Goal: Navigation & Orientation: Find specific page/section

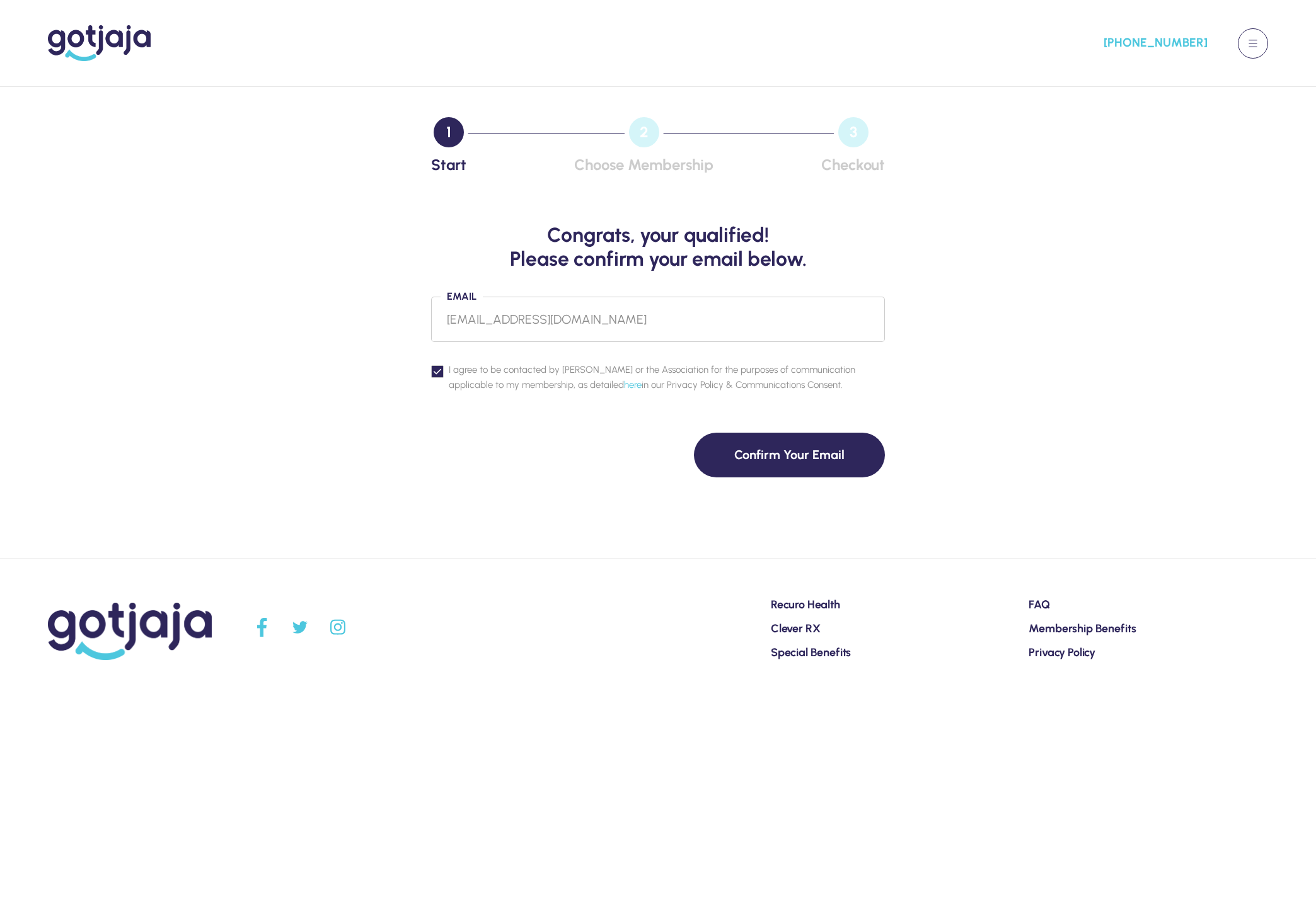
click at [1258, 45] on button at bounding box center [1253, 44] width 30 height 30
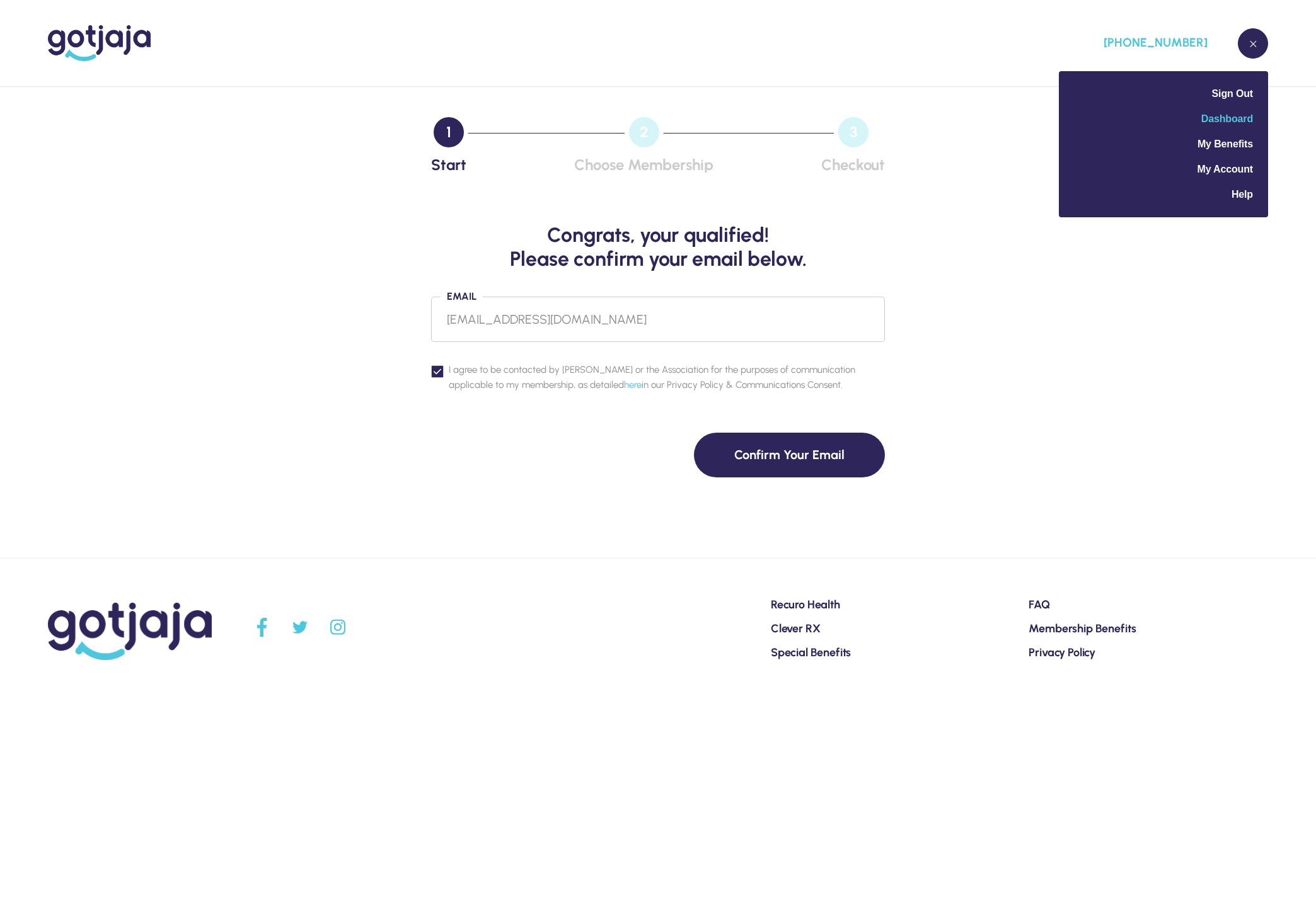
click at [1238, 124] on span "Dashboard" at bounding box center [1227, 118] width 52 height 10
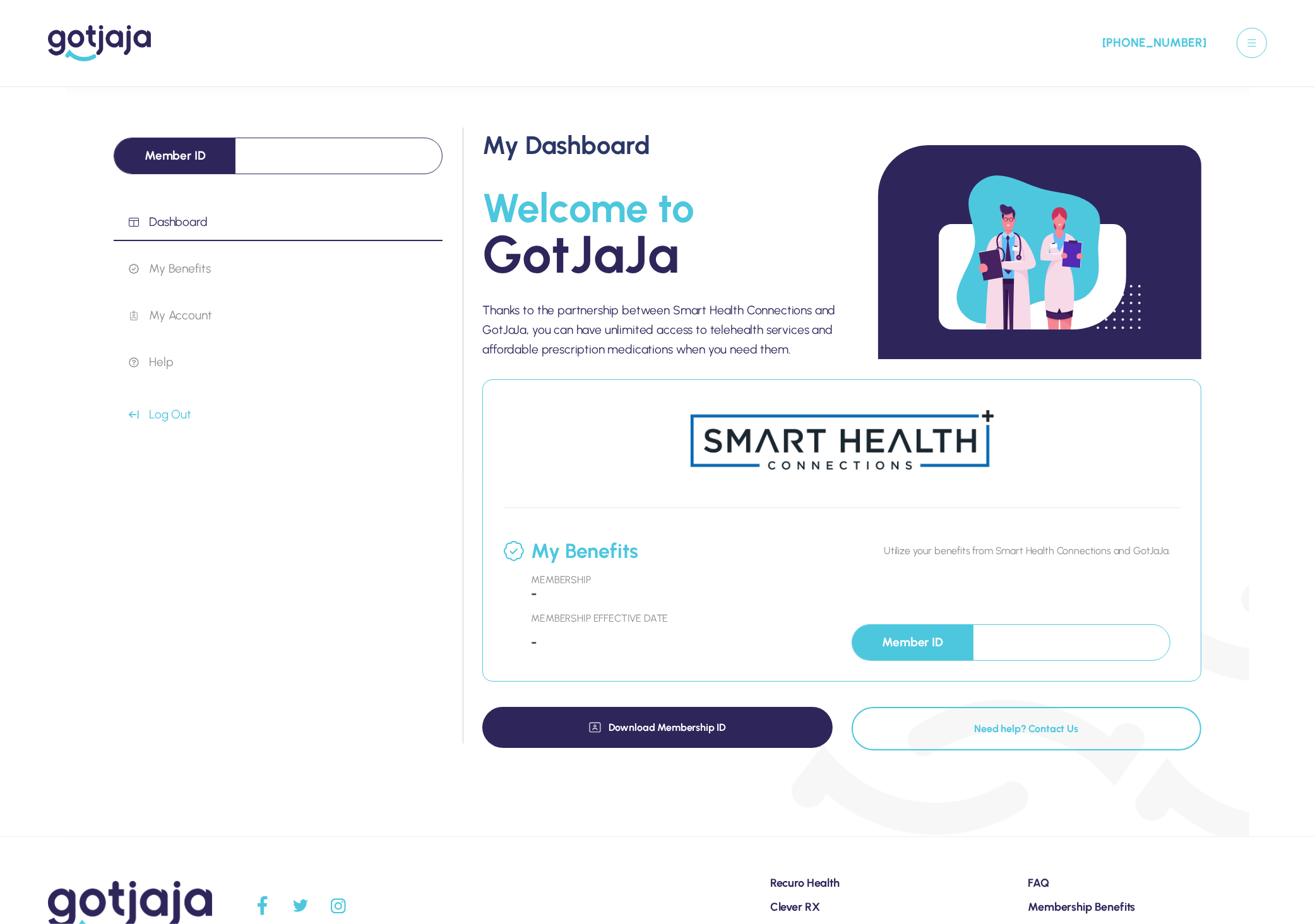
click at [837, 56] on link at bounding box center [561, 43] width 1027 height 36
click at [722, 251] on h2 "Welcome to GotJaJa" at bounding box center [662, 235] width 359 height 93
click at [178, 272] on p "My Benefits" at bounding box center [286, 269] width 314 height 15
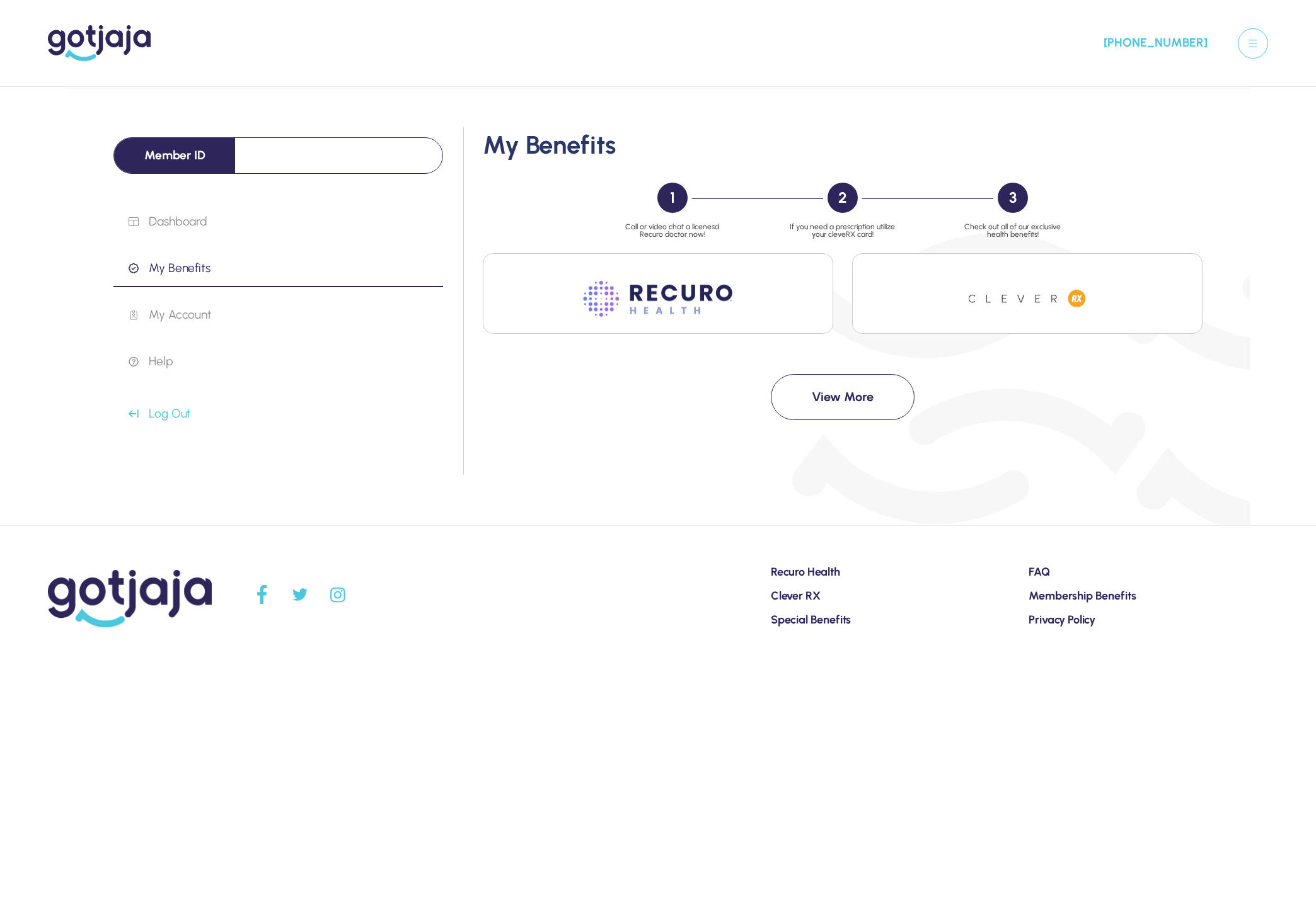
click at [845, 668] on html "Your Cart No Plan selected yet [PHONE_NUMBER] Member ID Dashboard My Benefits M…" at bounding box center [658, 334] width 1316 height 668
click at [198, 323] on p "My Account" at bounding box center [286, 315] width 315 height 15
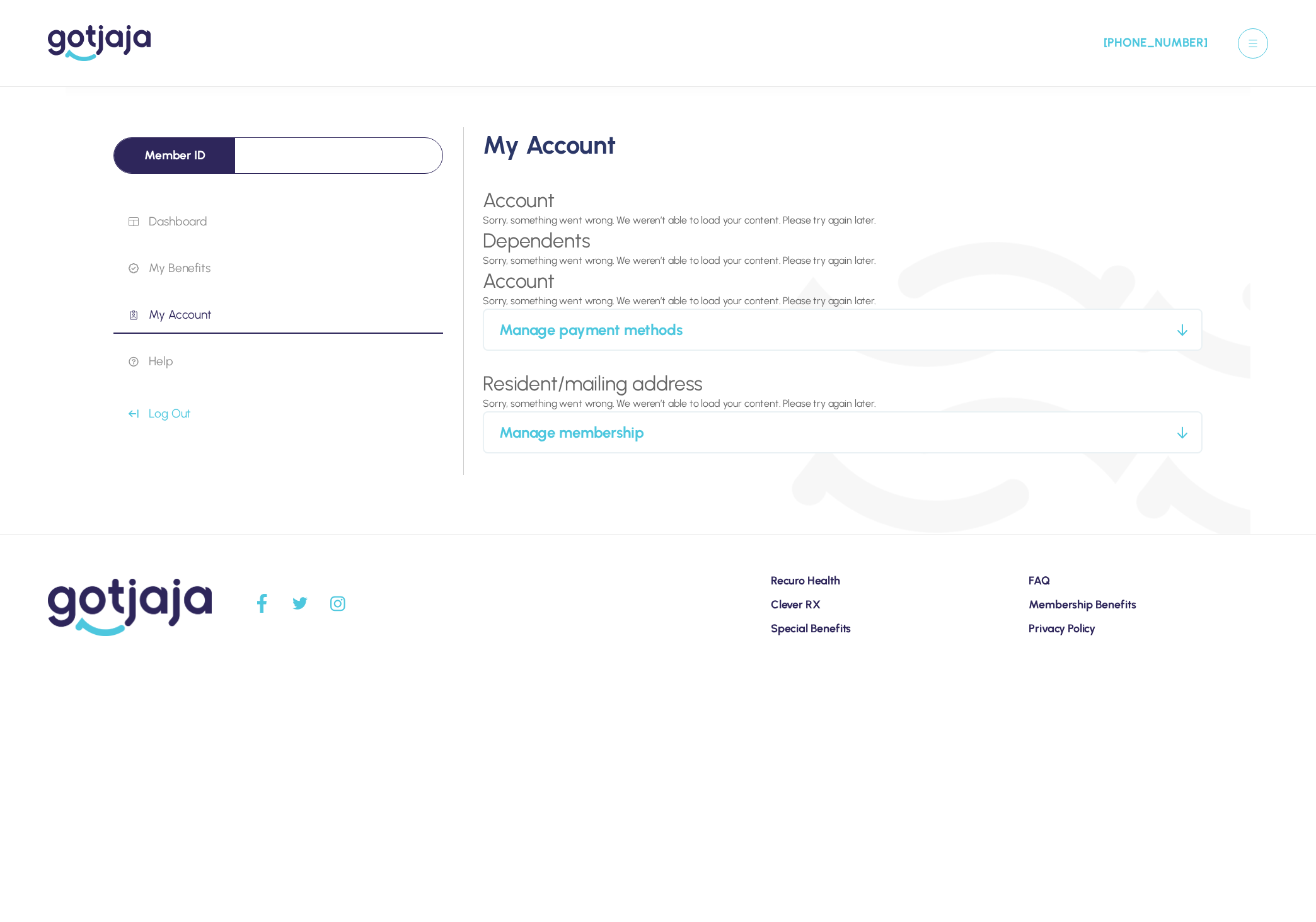
click at [987, 677] on html "Your Cart No Plan selected yet [PHONE_NUMBER] Member ID Dashboard My Benefits M…" at bounding box center [658, 339] width 1316 height 677
click at [737, 677] on html "Your Cart No Plan selected yet [PHONE_NUMBER] Member ID Dashboard My Benefits M…" at bounding box center [658, 339] width 1316 height 677
click at [737, 644] on div at bounding box center [399, 611] width 723 height 72
click at [219, 358] on p "Help" at bounding box center [286, 362] width 315 height 15
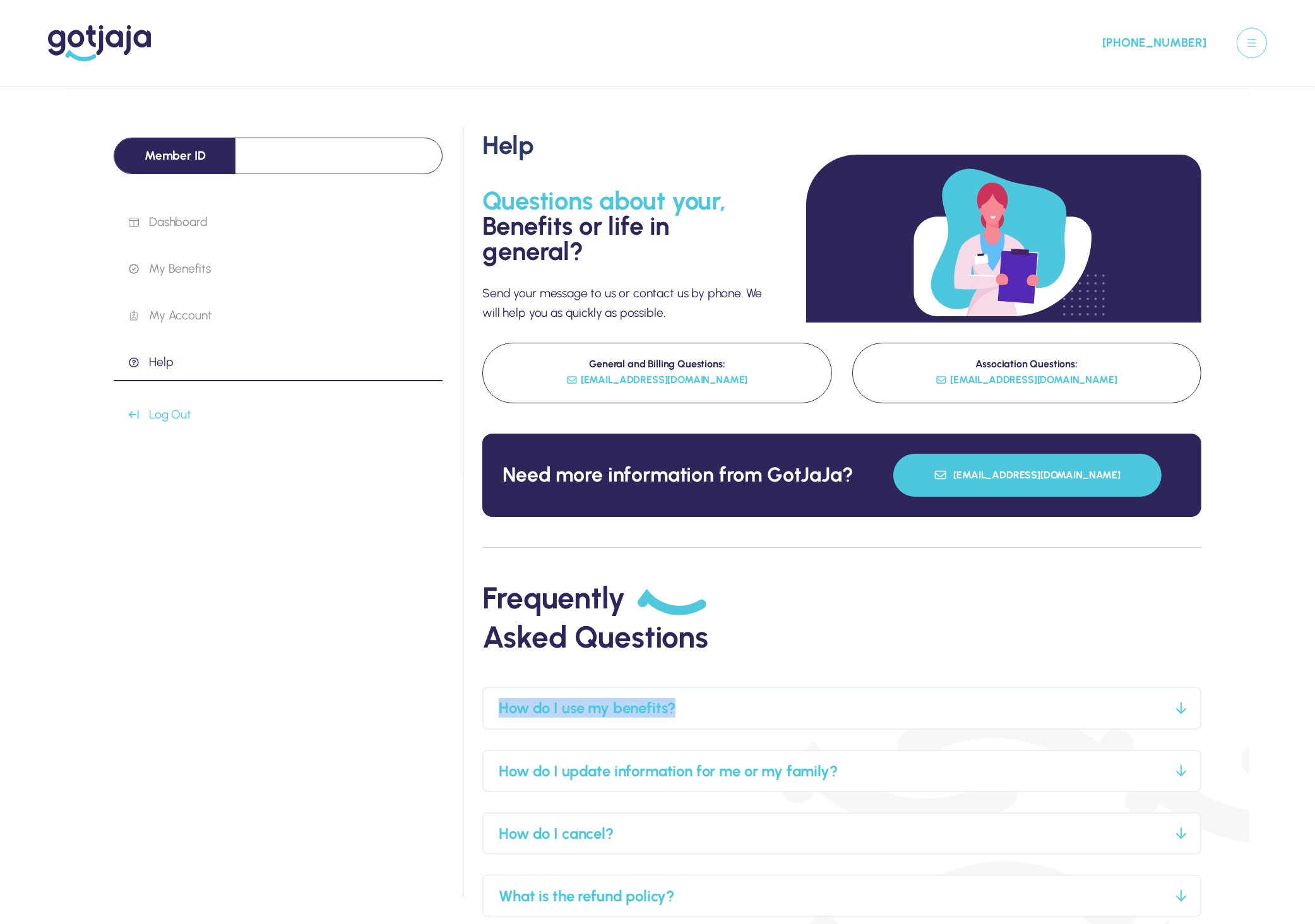
drag, startPoint x: 1314, startPoint y: 675, endPoint x: 1316, endPoint y: 732, distance: 57.0
click at [1315, 732] on html "Your Cart No Plan selected yet [PHONE_NUMBER] Member ID Dashboard My Benefits M…" at bounding box center [658, 571] width 1315 height 1141
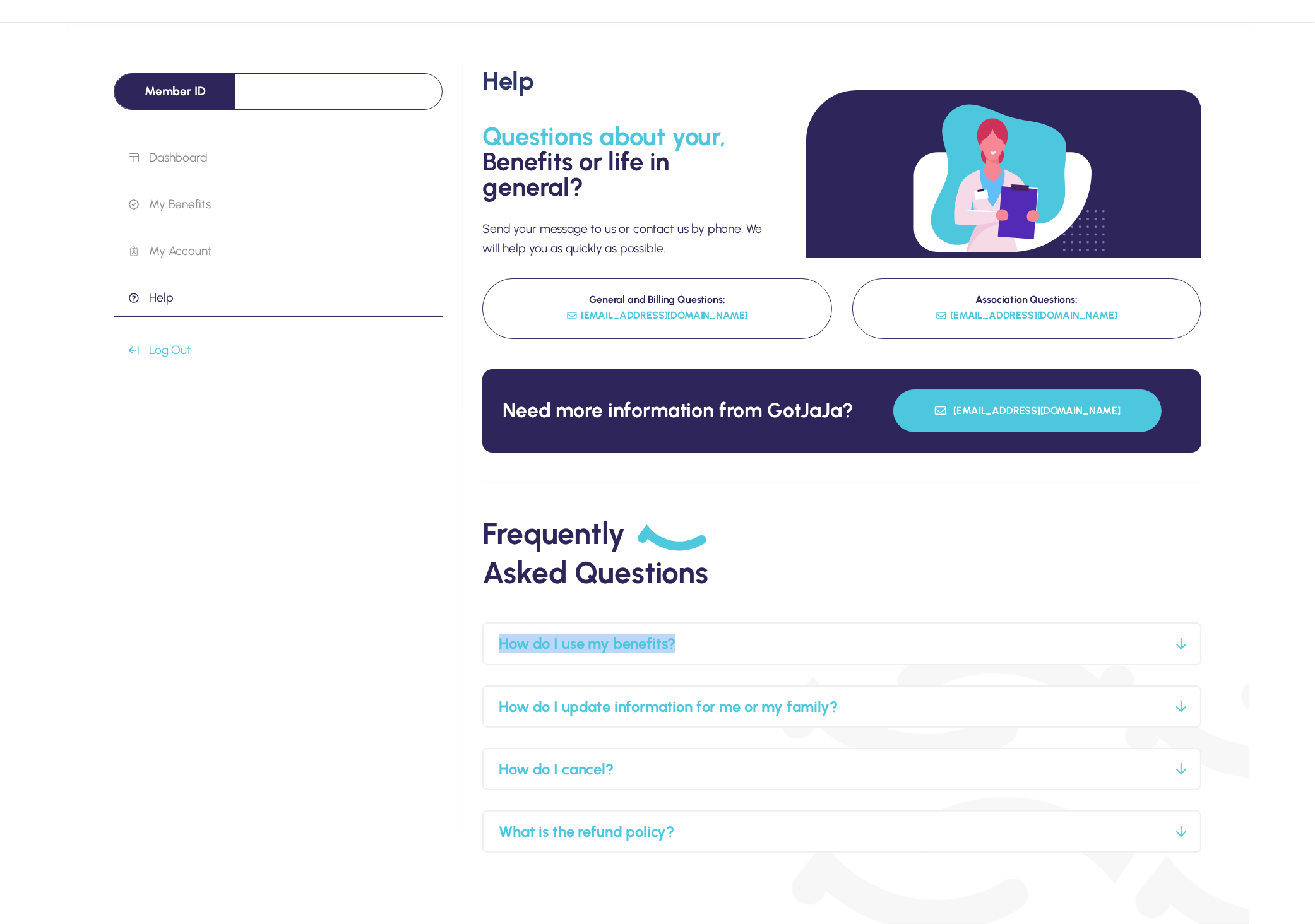
scroll to position [35, 0]
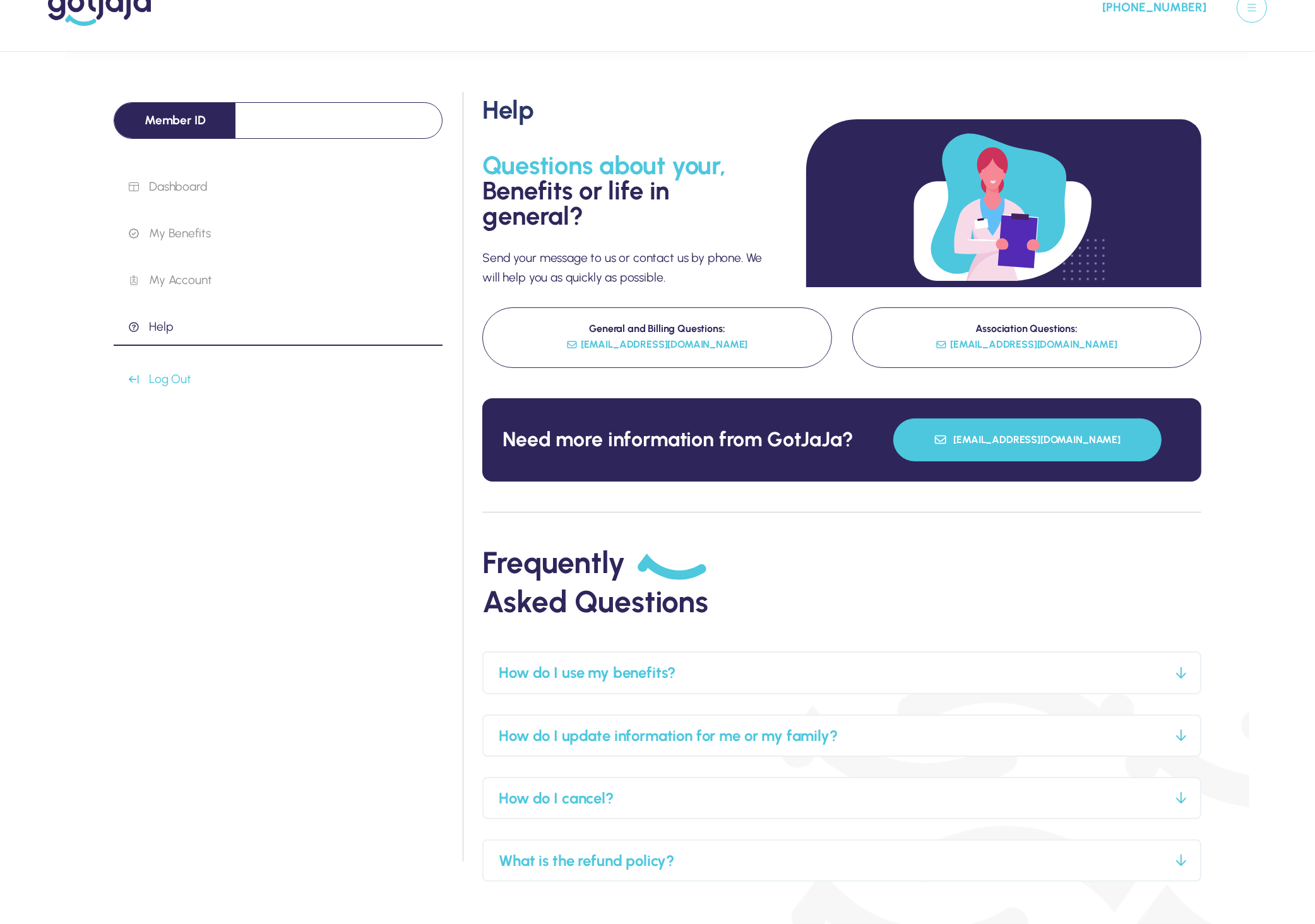
click at [438, 681] on div "Member ID Dashboard My Benefits My Account Help Log Out" at bounding box center [288, 528] width 369 height 871
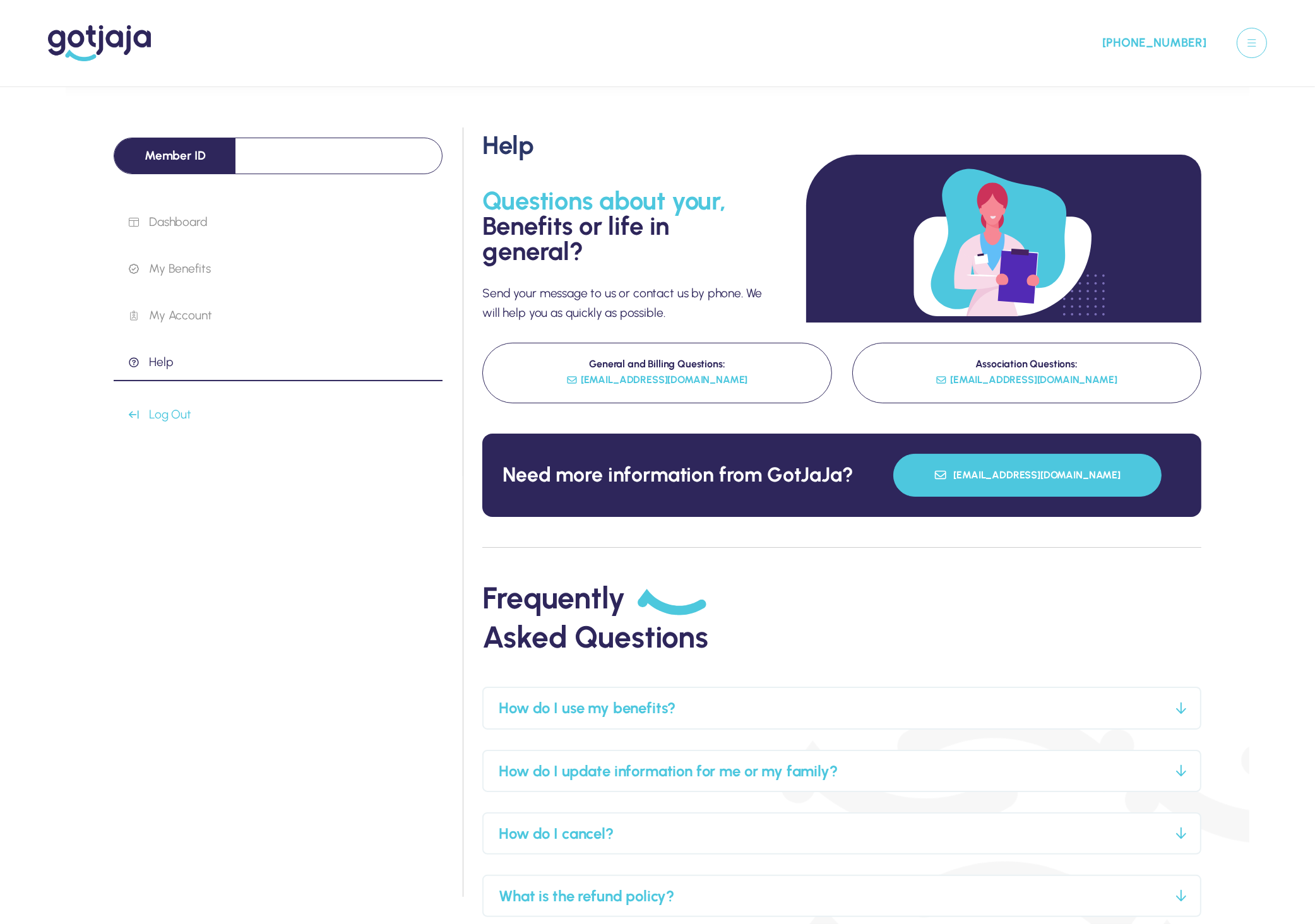
click at [1245, 686] on div "Member ID Dashboard My Benefits My Account Help Log Out Help Questions about yo…" at bounding box center [658, 543] width 1184 height 911
click at [113, 37] on img at bounding box center [99, 43] width 103 height 36
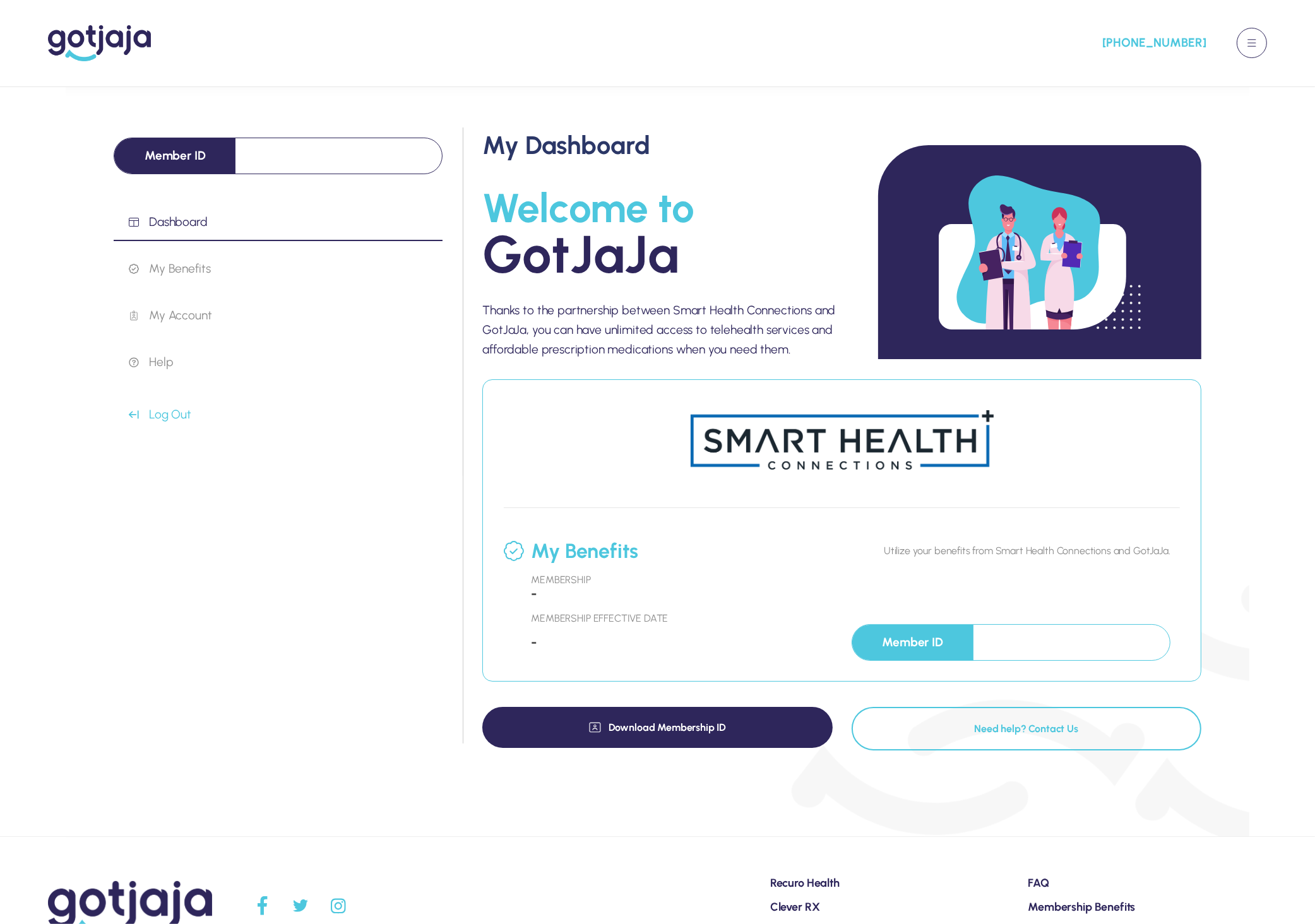
click at [1259, 41] on button at bounding box center [1253, 43] width 31 height 31
